Goal: Information Seeking & Learning: Learn about a topic

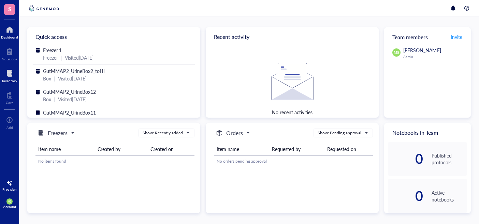
click at [10, 75] on div at bounding box center [9, 73] width 15 height 11
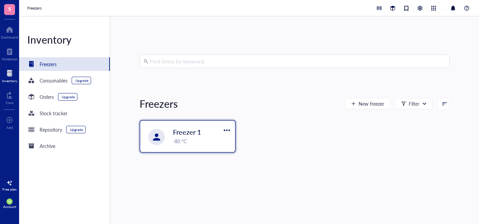
click at [200, 129] on span "Freezer 1" at bounding box center [187, 132] width 28 height 10
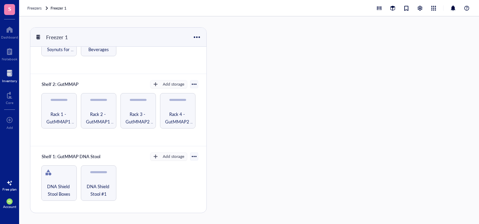
scroll to position [190, 0]
click at [66, 189] on span "DNA Shield Stool Boxes" at bounding box center [59, 189] width 29 height 15
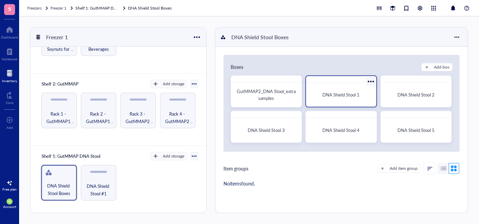
click at [338, 98] on div "DNA Shield Stool 1" at bounding box center [341, 95] width 65 height 18
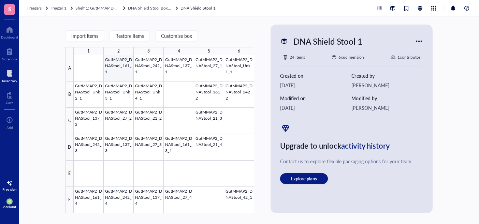
click at [125, 70] on div at bounding box center [164, 134] width 181 height 158
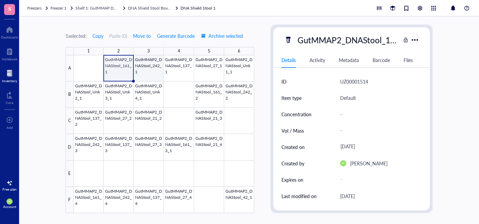
click at [151, 71] on div at bounding box center [164, 134] width 181 height 158
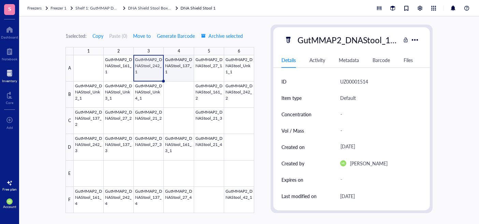
click at [184, 76] on div at bounding box center [164, 134] width 181 height 158
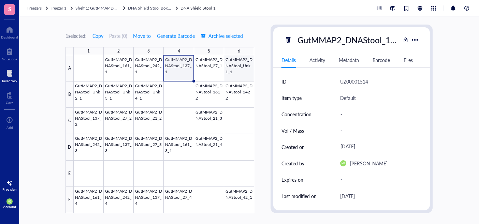
click at [244, 75] on div at bounding box center [164, 134] width 181 height 158
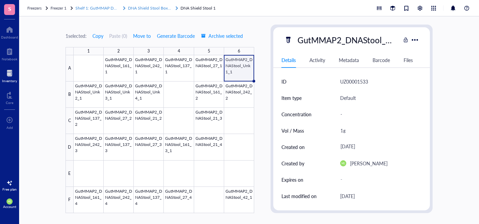
click at [162, 9] on span "DNA Shield Stool Boxes" at bounding box center [150, 8] width 44 height 6
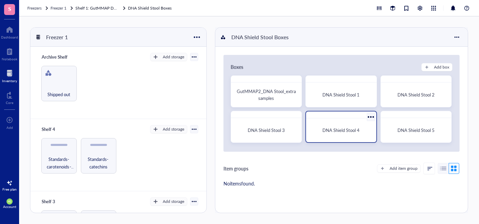
click at [358, 132] on span "DNA Shield Stool 4" at bounding box center [341, 130] width 37 height 6
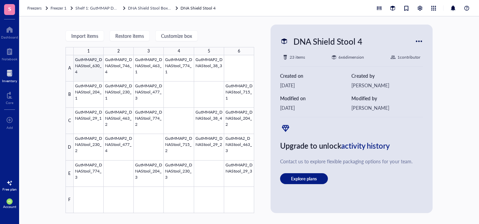
click at [91, 71] on div at bounding box center [164, 134] width 181 height 158
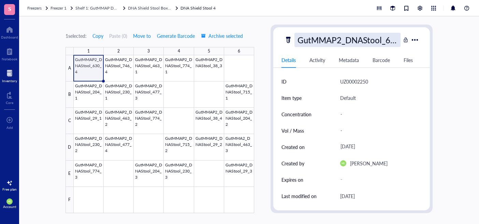
click at [367, 39] on div "GutMMAP2_DNAStool_630_4" at bounding box center [348, 40] width 106 height 14
click at [368, 41] on input "GutMMAP2_DNAStool_630_4" at bounding box center [348, 40] width 106 height 14
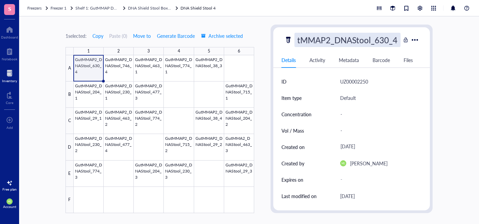
click at [430, 53] on div "Details Activity Metadata Barcode Files" at bounding box center [352, 60] width 157 height 15
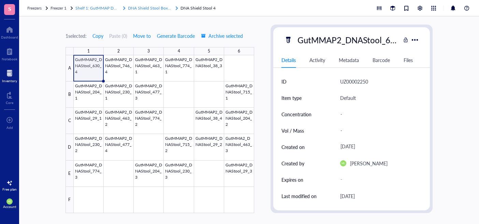
click at [154, 10] on span "DNA Shield Stool Boxes" at bounding box center [150, 8] width 44 height 6
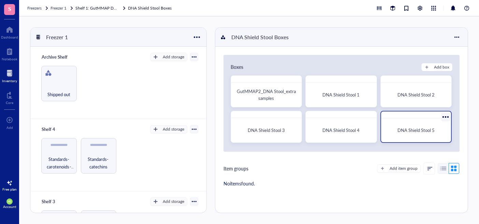
click at [413, 132] on span "DNA Shield Stool 5" at bounding box center [416, 130] width 37 height 6
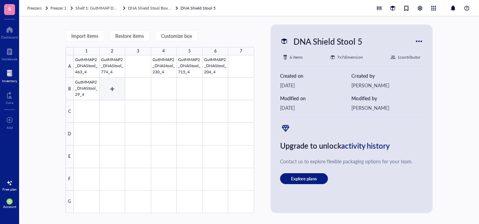
click at [84, 84] on div at bounding box center [164, 134] width 181 height 158
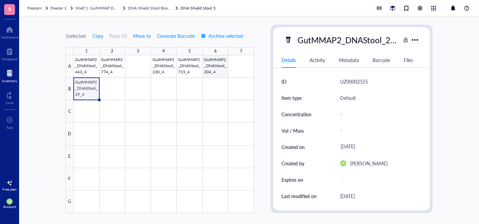
click at [220, 67] on div at bounding box center [164, 134] width 181 height 158
click at [183, 67] on div at bounding box center [164, 134] width 181 height 158
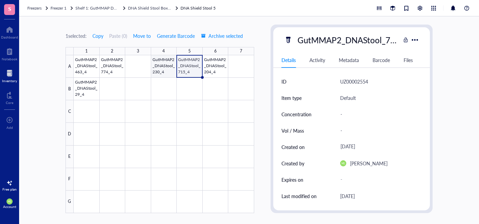
click at [163, 64] on div at bounding box center [164, 134] width 181 height 158
click at [112, 66] on div at bounding box center [164, 134] width 181 height 158
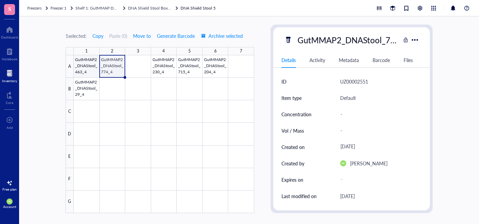
click at [83, 65] on div at bounding box center [164, 134] width 181 height 158
click at [163, 8] on span "DNA Shield Stool Boxes" at bounding box center [150, 8] width 44 height 6
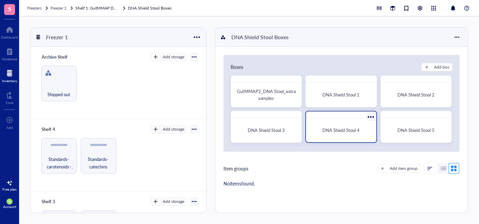
click at [351, 129] on span "DNA Shield Stool 4" at bounding box center [341, 130] width 37 height 6
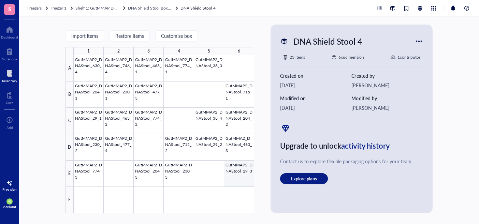
click at [250, 173] on div at bounding box center [164, 134] width 181 height 158
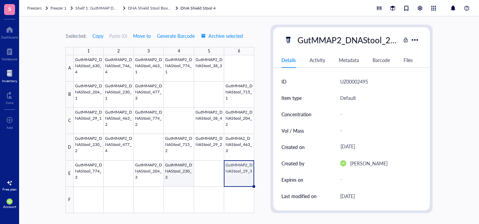
click at [187, 176] on div at bounding box center [164, 134] width 181 height 158
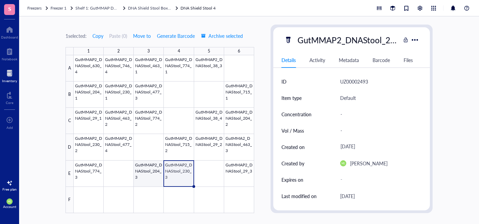
click at [152, 176] on div at bounding box center [164, 134] width 181 height 158
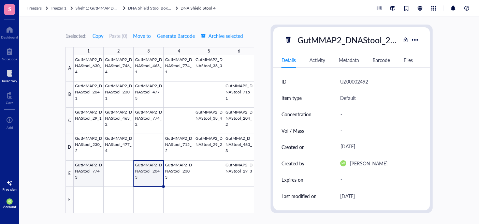
click at [96, 171] on div at bounding box center [164, 134] width 181 height 158
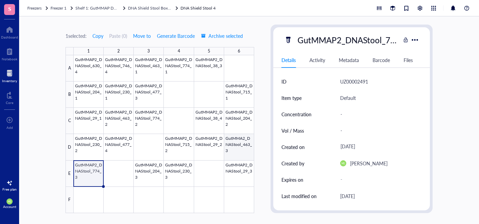
click at [244, 149] on div at bounding box center [164, 134] width 181 height 158
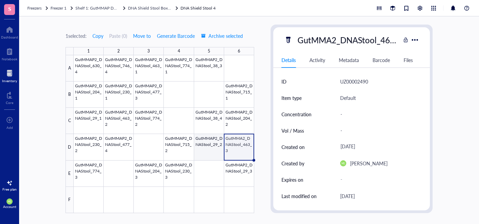
click at [213, 152] on div at bounding box center [164, 134] width 181 height 158
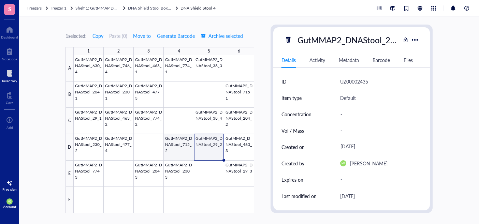
click at [179, 155] on div at bounding box center [164, 134] width 181 height 158
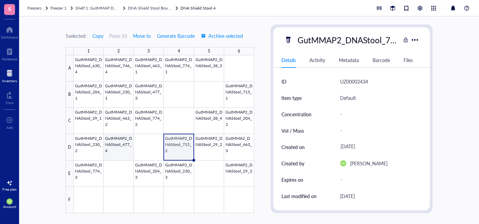
click at [123, 148] on div at bounding box center [164, 134] width 181 height 158
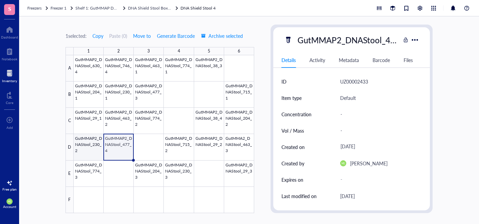
click at [86, 155] on div at bounding box center [164, 134] width 181 height 158
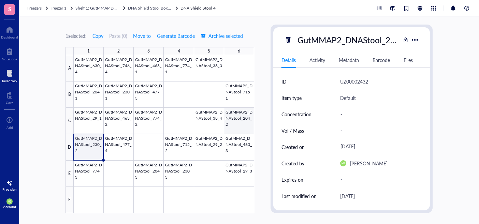
click at [239, 116] on div at bounding box center [164, 134] width 181 height 158
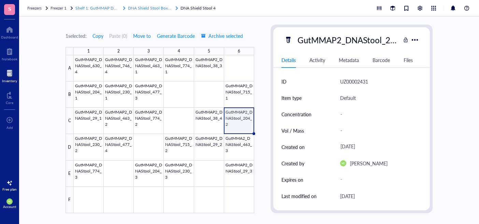
click at [158, 7] on span "DNA Shield Stool Boxes" at bounding box center [150, 8] width 44 height 6
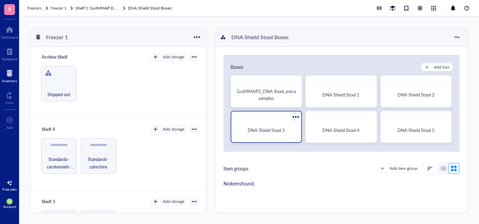
click at [288, 128] on div "DNA Shield Stool 3" at bounding box center [266, 130] width 59 height 7
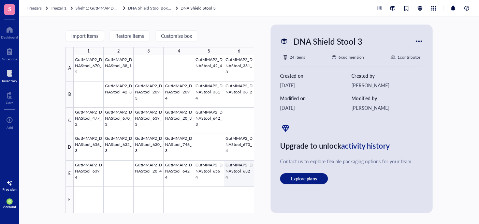
click at [245, 178] on div at bounding box center [164, 134] width 181 height 158
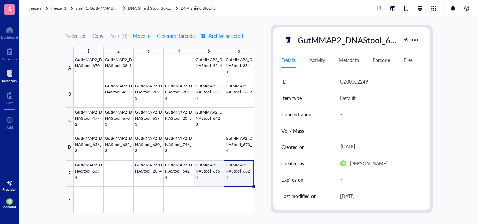
click at [214, 174] on div at bounding box center [164, 134] width 181 height 158
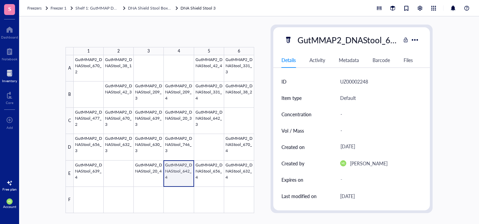
click at [183, 174] on div at bounding box center [164, 134] width 181 height 158
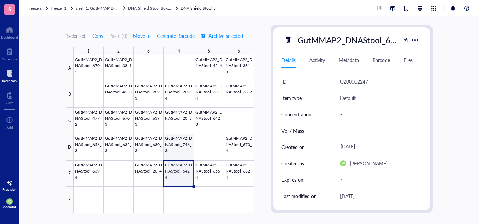
click at [181, 152] on div at bounding box center [164, 134] width 181 height 158
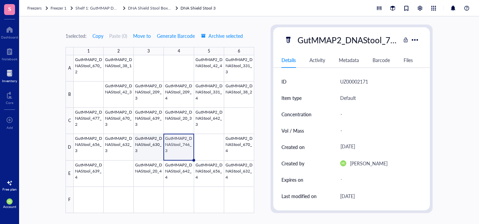
click at [153, 148] on div at bounding box center [164, 134] width 181 height 158
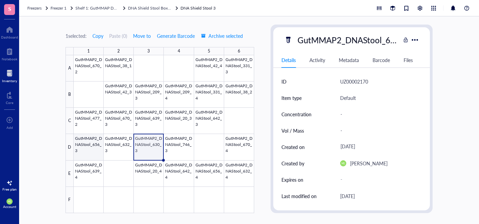
click at [92, 150] on div at bounding box center [164, 134] width 181 height 158
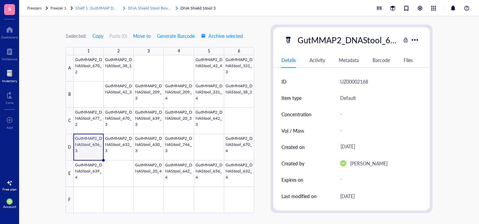
click at [156, 8] on span "DNA Shield Stool Boxes" at bounding box center [150, 8] width 44 height 6
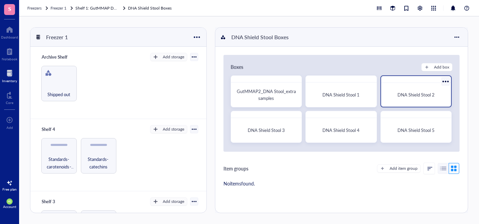
click at [429, 88] on div "DNA Shield Stool 2" at bounding box center [416, 95] width 65 height 18
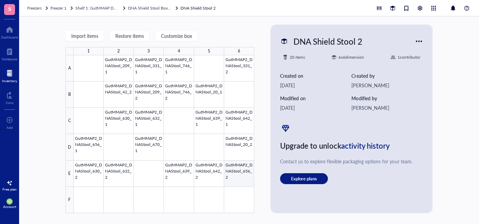
click at [248, 173] on div at bounding box center [164, 134] width 181 height 158
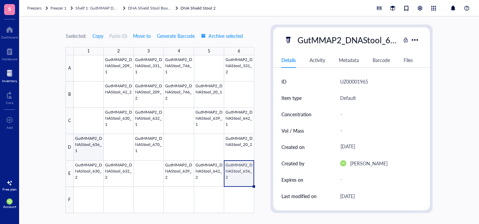
click at [97, 151] on div at bounding box center [164, 134] width 181 height 158
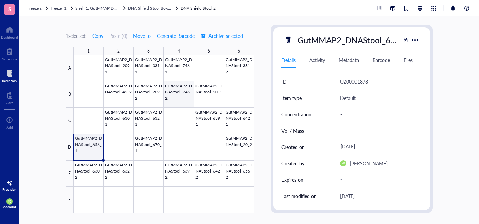
click at [183, 94] on div at bounding box center [164, 134] width 181 height 158
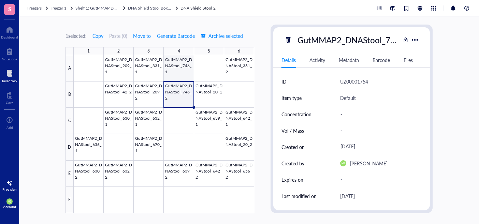
click at [186, 66] on div at bounding box center [164, 134] width 181 height 158
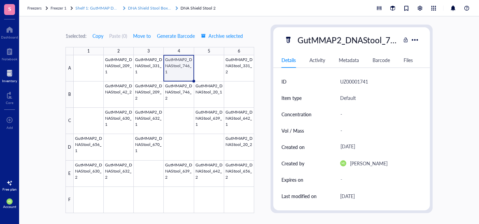
click at [161, 8] on span "DNA Shield Stool Boxes" at bounding box center [150, 8] width 44 height 6
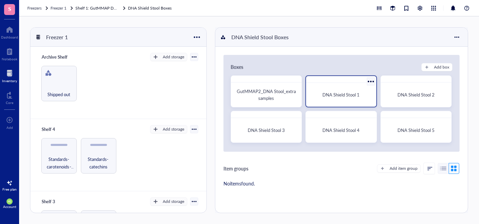
click at [345, 88] on div "DNA Shield Stool 1" at bounding box center [341, 95] width 65 height 18
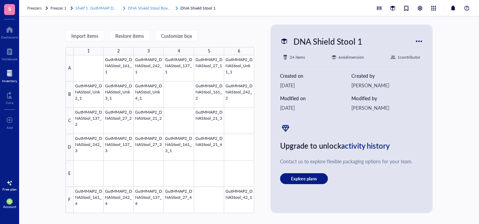
click at [159, 8] on span "DNA Shield Stool Boxes" at bounding box center [150, 8] width 44 height 6
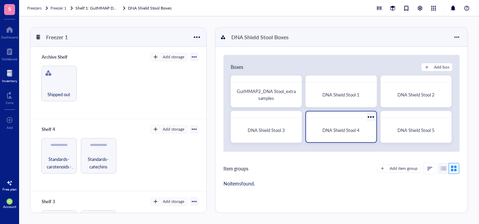
click at [345, 133] on span "DNA Shield Stool 4" at bounding box center [341, 130] width 37 height 6
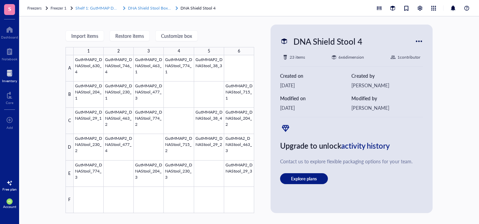
click at [163, 5] on span "DNA Shield Stool Boxes" at bounding box center [150, 8] width 44 height 6
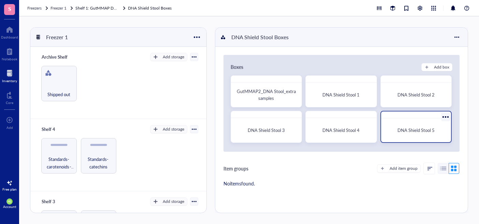
click at [401, 132] on span "DNA Shield Stool 5" at bounding box center [416, 130] width 37 height 6
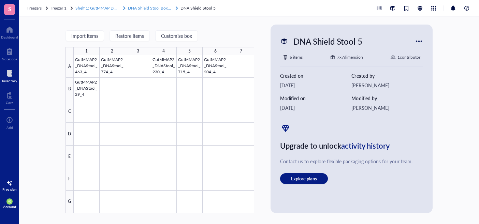
click at [164, 8] on span "DNA Shield Stool Boxes" at bounding box center [150, 8] width 44 height 6
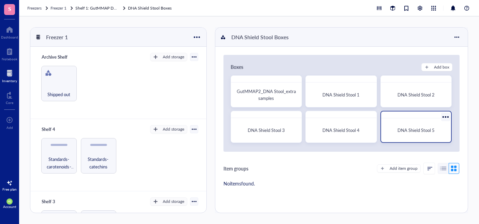
click at [398, 132] on span "DNA Shield Stool 5" at bounding box center [416, 130] width 37 height 6
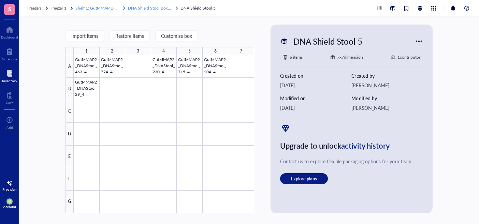
click at [167, 7] on span "DNA Shield Stool Boxes" at bounding box center [150, 8] width 44 height 6
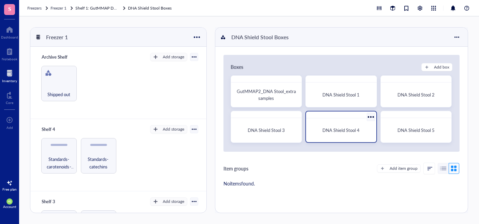
click at [351, 131] on span "DNA Shield Stool 4" at bounding box center [341, 130] width 37 height 6
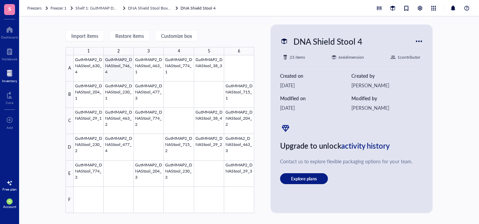
click at [123, 69] on div at bounding box center [164, 134] width 181 height 158
